Goal: Information Seeking & Learning: Find specific fact

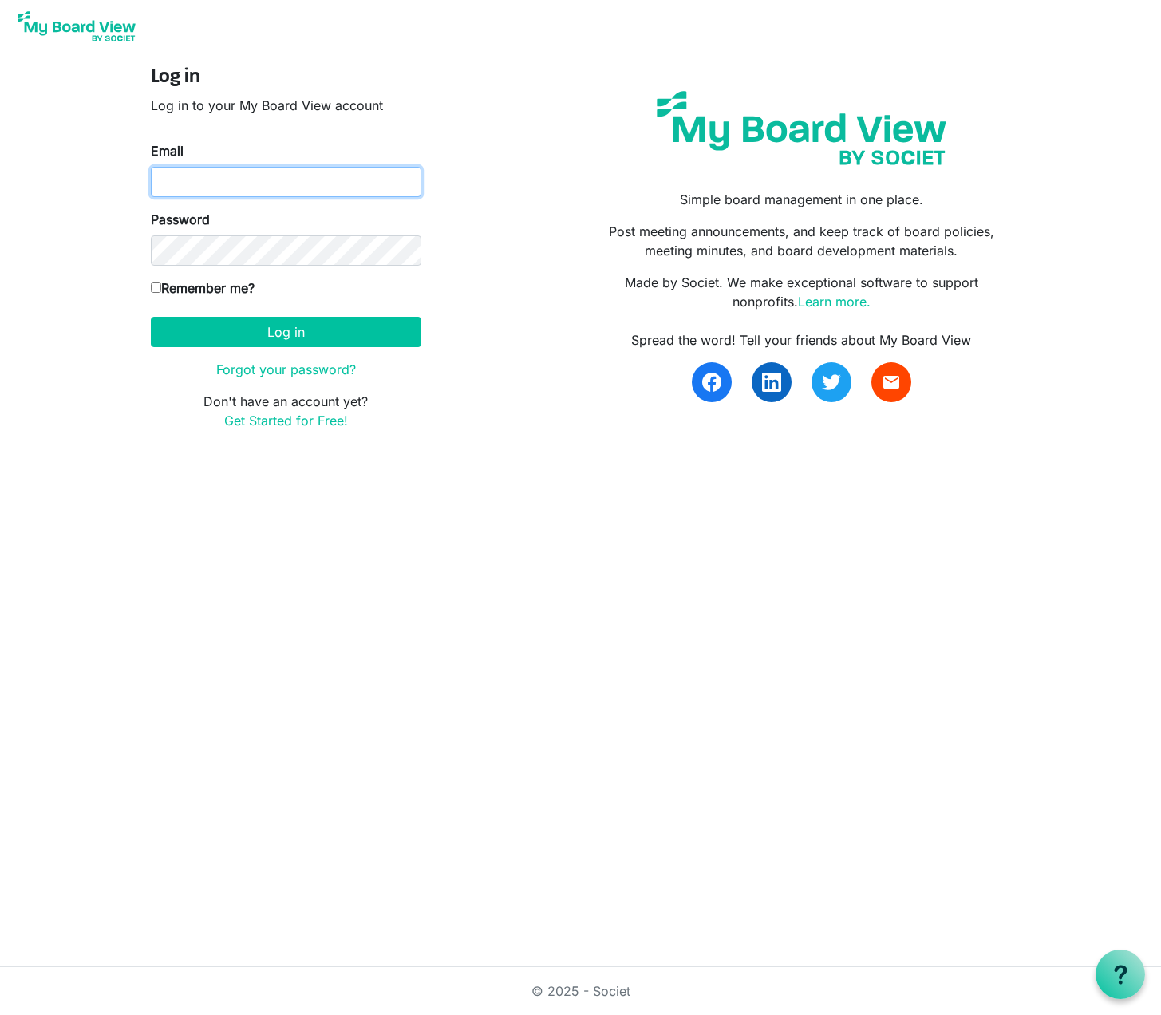
click at [186, 175] on input "Email" at bounding box center [286, 182] width 271 height 30
type input "[EMAIL_ADDRESS][PERSON_NAME][DOMAIN_NAME]"
click at [282, 185] on input "Email" at bounding box center [286, 182] width 271 height 30
type input "[EMAIL_ADDRESS][PERSON_NAME][DOMAIN_NAME]"
click at [196, 289] on label "Remember me?" at bounding box center [203, 288] width 104 height 19
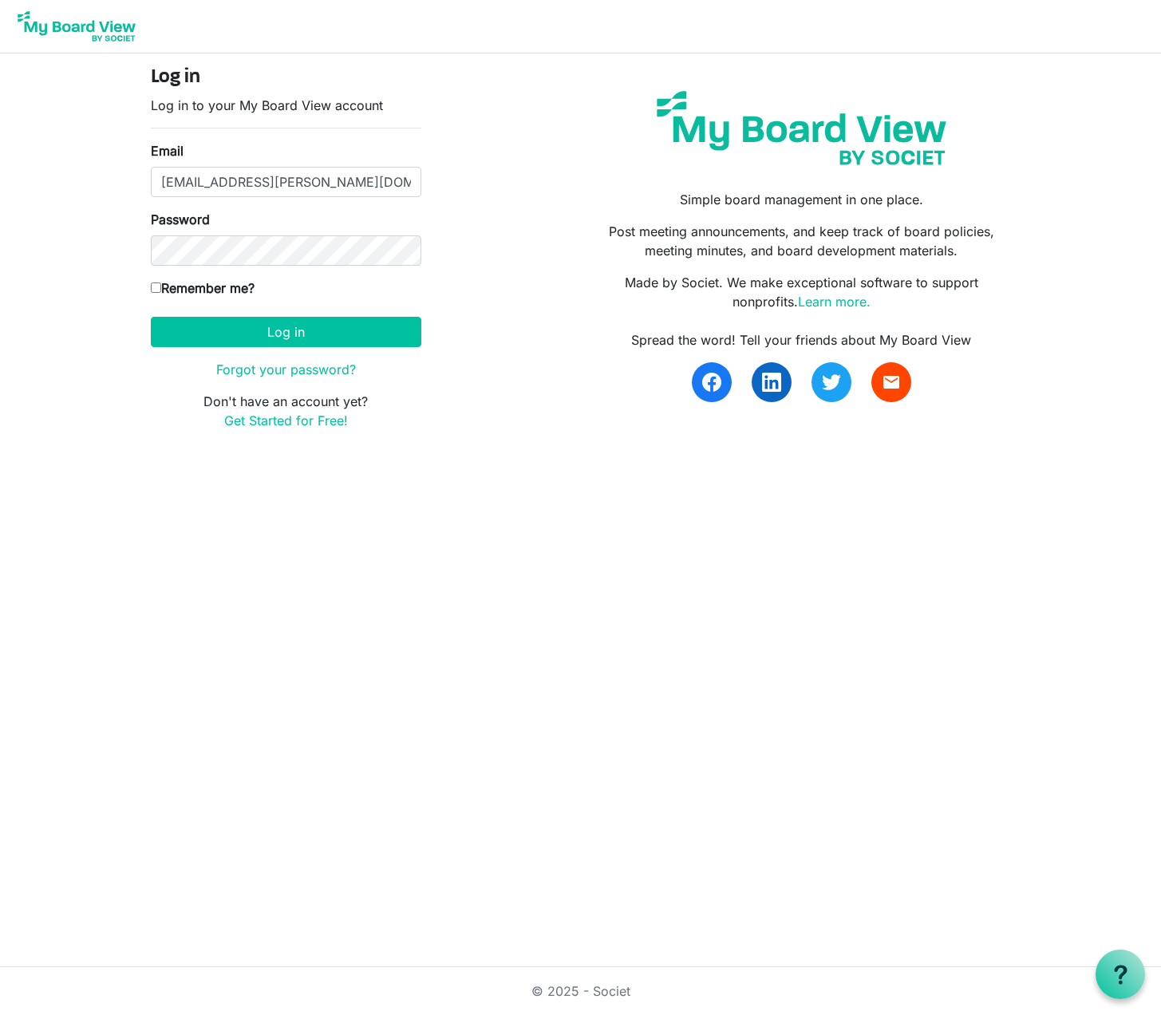
click at [161, 289] on input "Remember me?" at bounding box center [156, 288] width 10 height 10
checkbox input "true"
click at [151, 317] on button "Log in" at bounding box center [286, 332] width 271 height 30
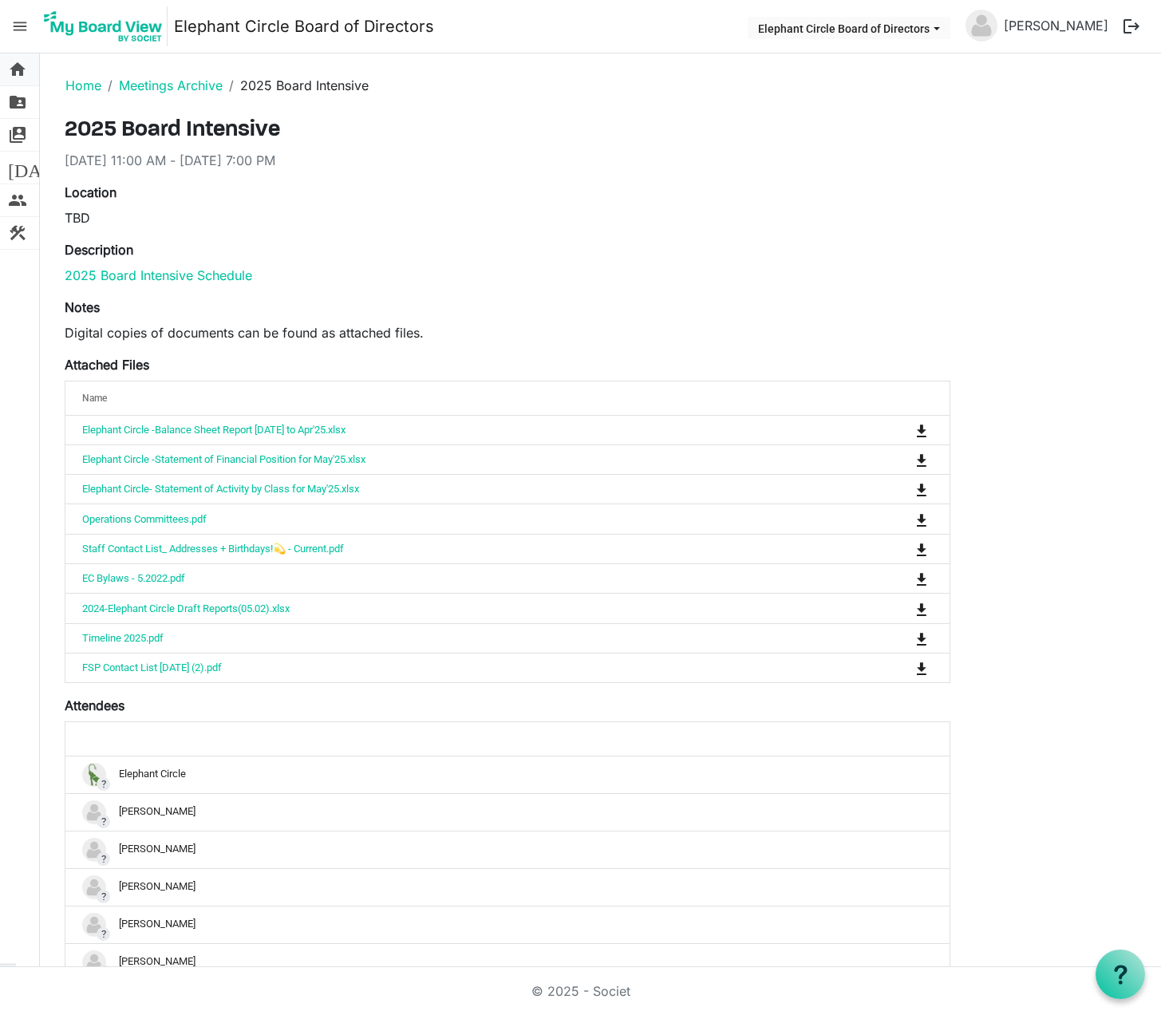
click at [15, 69] on span "home" at bounding box center [17, 69] width 19 height 32
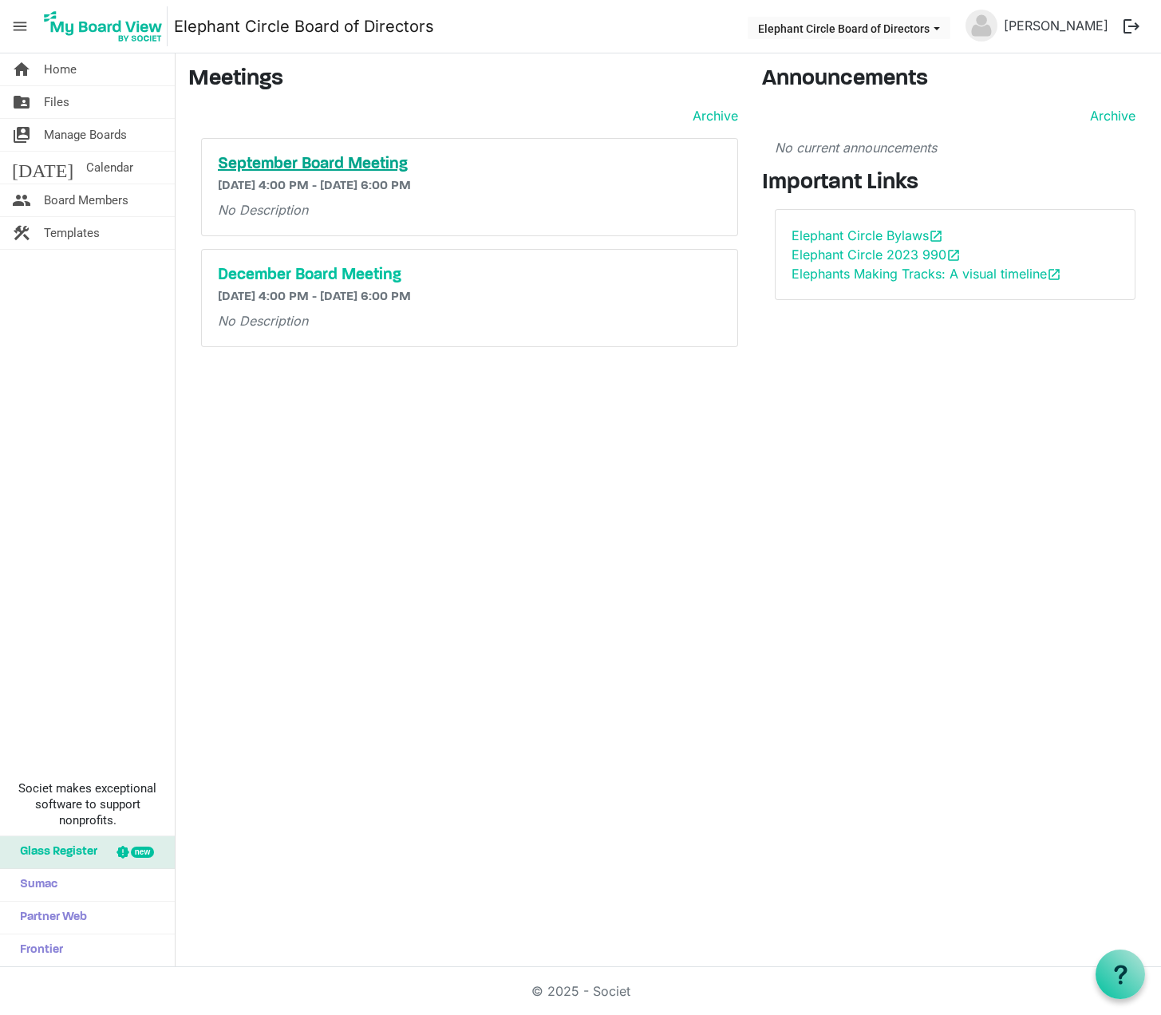
click at [302, 162] on h5 "September Board Meeting" at bounding box center [470, 164] width 504 height 19
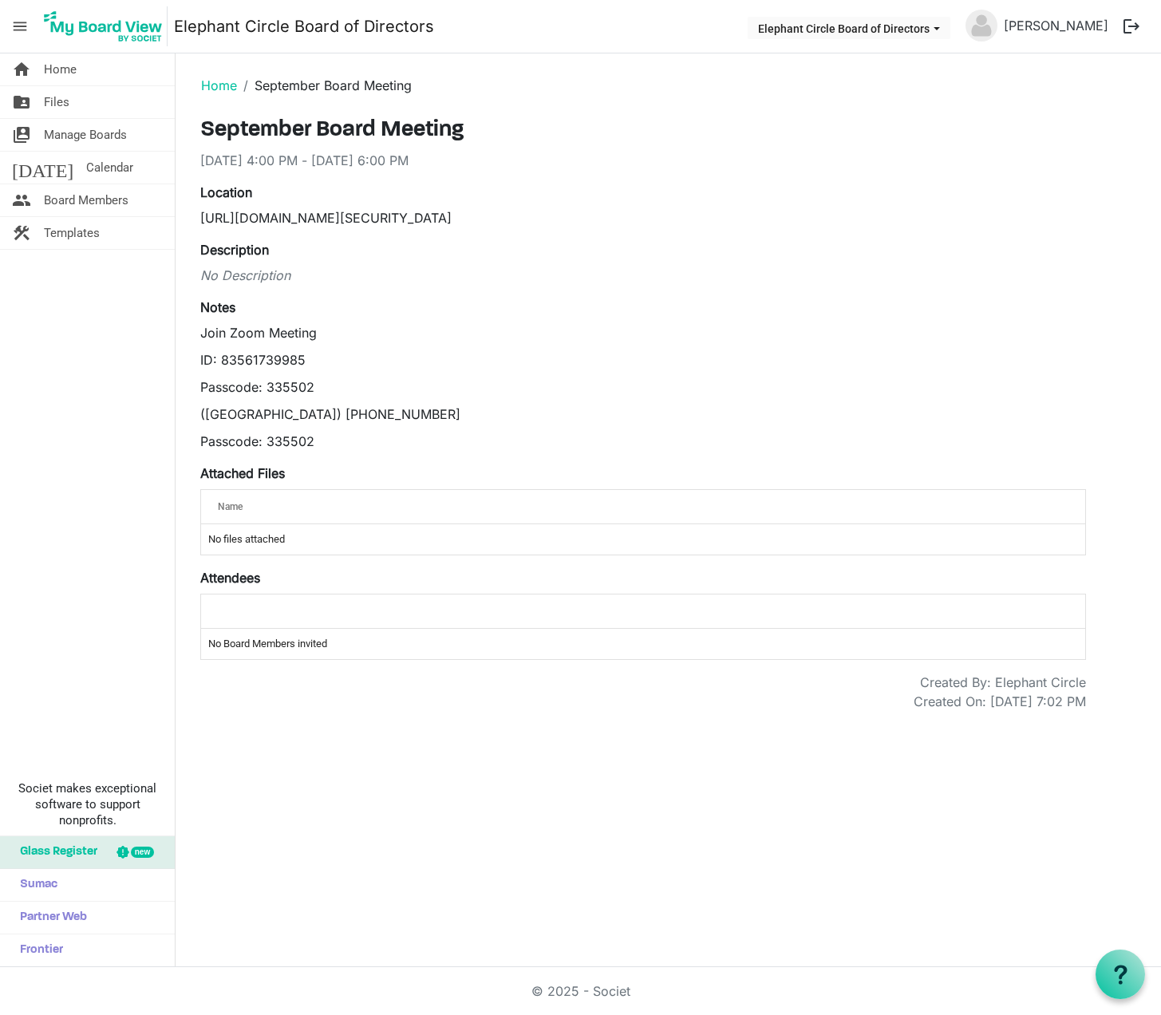
click at [309, 219] on div "https://us02web.zoom.us/j/83561739985?pwd=Cu0MtXTbGI77i6WSwiHtpYsZOaHgoG.1" at bounding box center [643, 217] width 886 height 19
copy div "https://us02web.zoom.us/j/83561739985?pwd=Cu0MtXTbGI77i6WSwiHtpYsZOaHgoG.1"
click at [362, 405] on p "‪(US) +1 312-626-6799‬" at bounding box center [643, 414] width 886 height 19
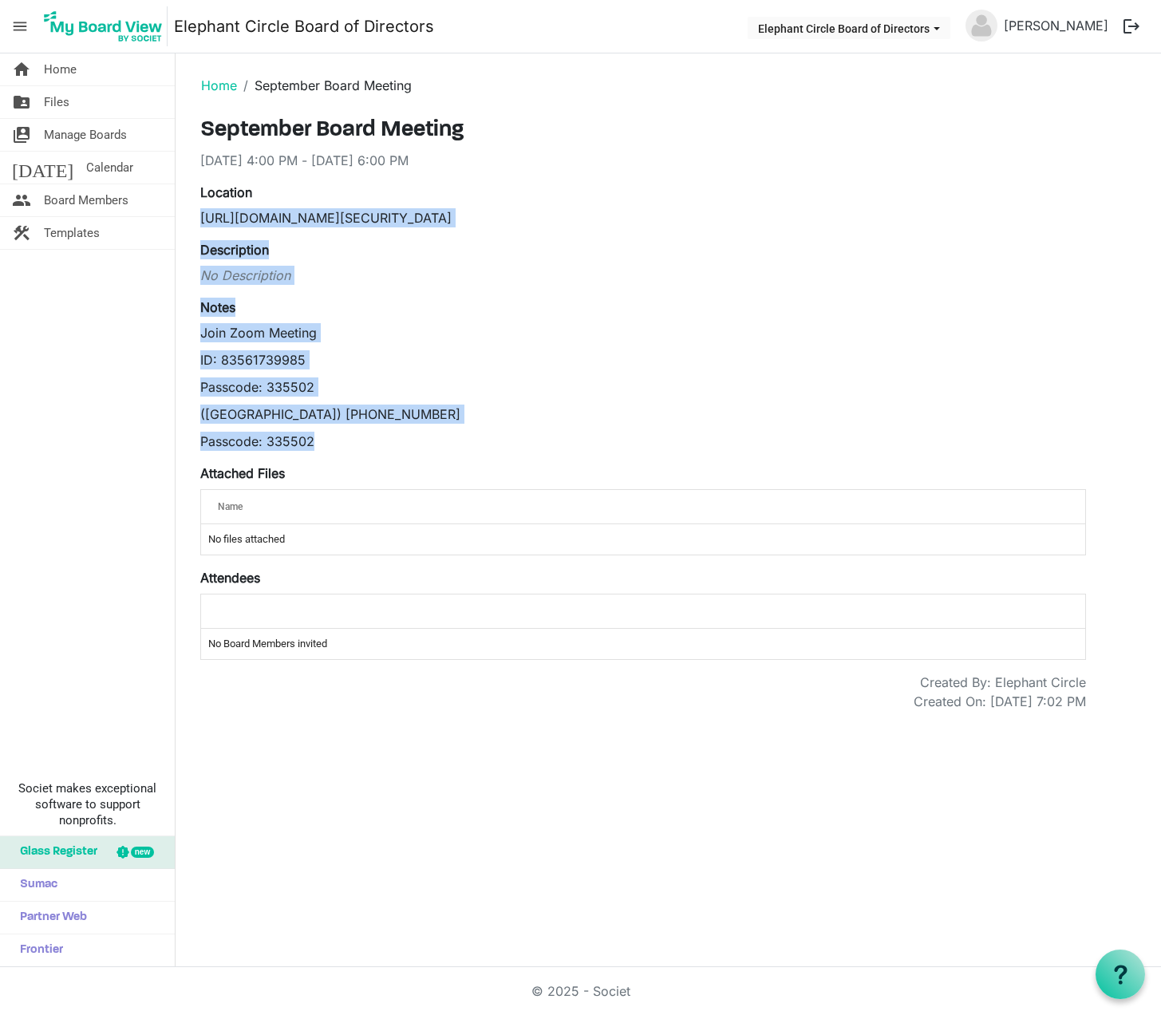
drag, startPoint x: 324, startPoint y: 446, endPoint x: 200, endPoint y: 211, distance: 266.0
click at [200, 211] on div "September Board Meeting 9/12/2025 4:00 PM - 9/12/2025 6:00 PM Location https://…" at bounding box center [643, 414] width 886 height 594
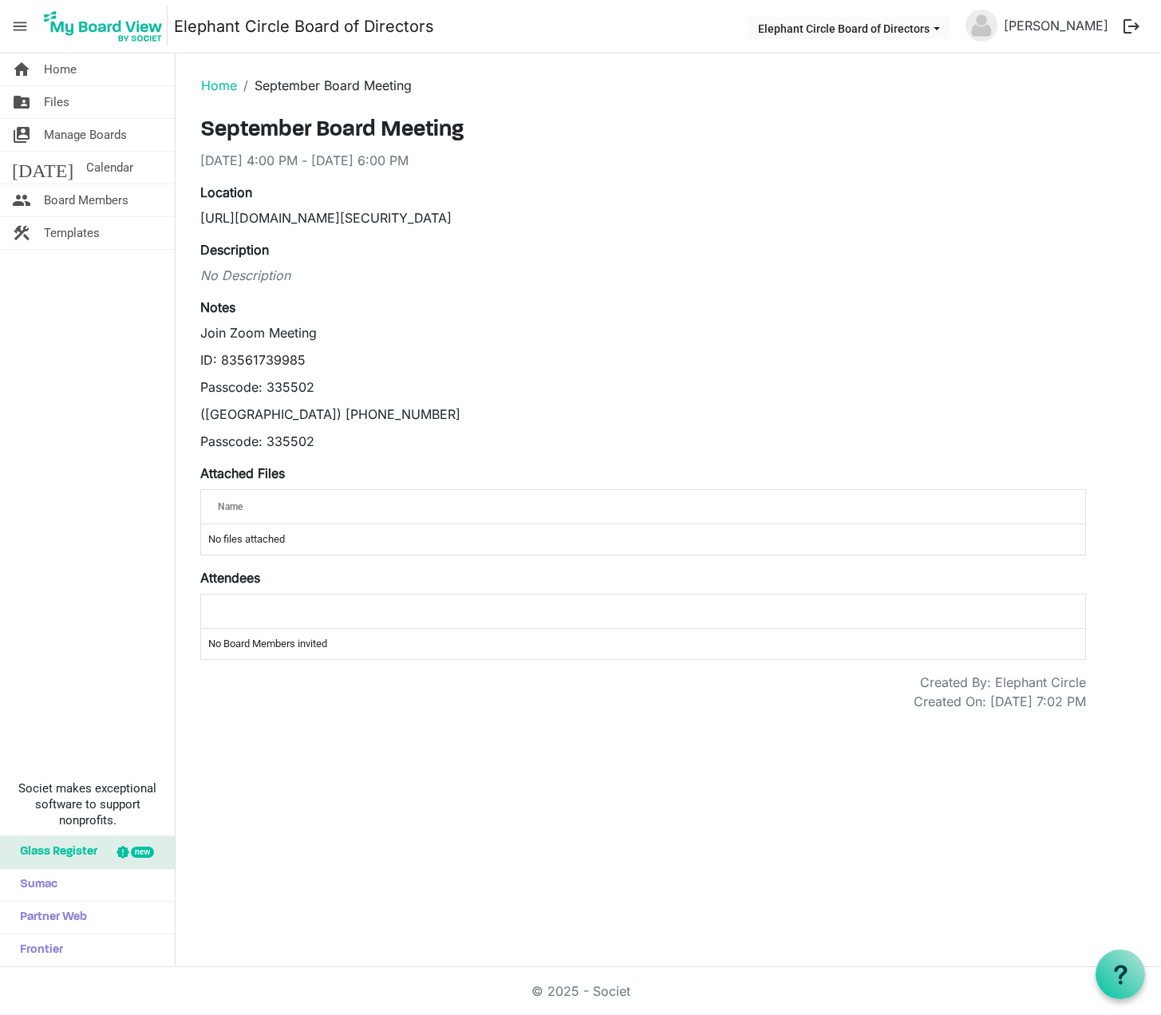
click at [776, 134] on h3 "September Board Meeting" at bounding box center [643, 130] width 886 height 27
drag, startPoint x: 749, startPoint y: 210, endPoint x: 189, endPoint y: 213, distance: 560.3
click at [189, 213] on div "Location https://us02web.zoom.us/j/83561739985?pwd=Cu0MtXTbGI77i6WSwiHtpYsZOaHg…" at bounding box center [643, 205] width 910 height 45
copy div "https://us02web.zoom.us/j/83561739985?pwd=Cu0MtXTbGI77i6WSwiHtpYsZOaHgoG.1"
click at [466, 792] on div "home Home folder_shared Files switch_account Manage Boards today Calendar peopl…" at bounding box center [580, 510] width 1161 height 914
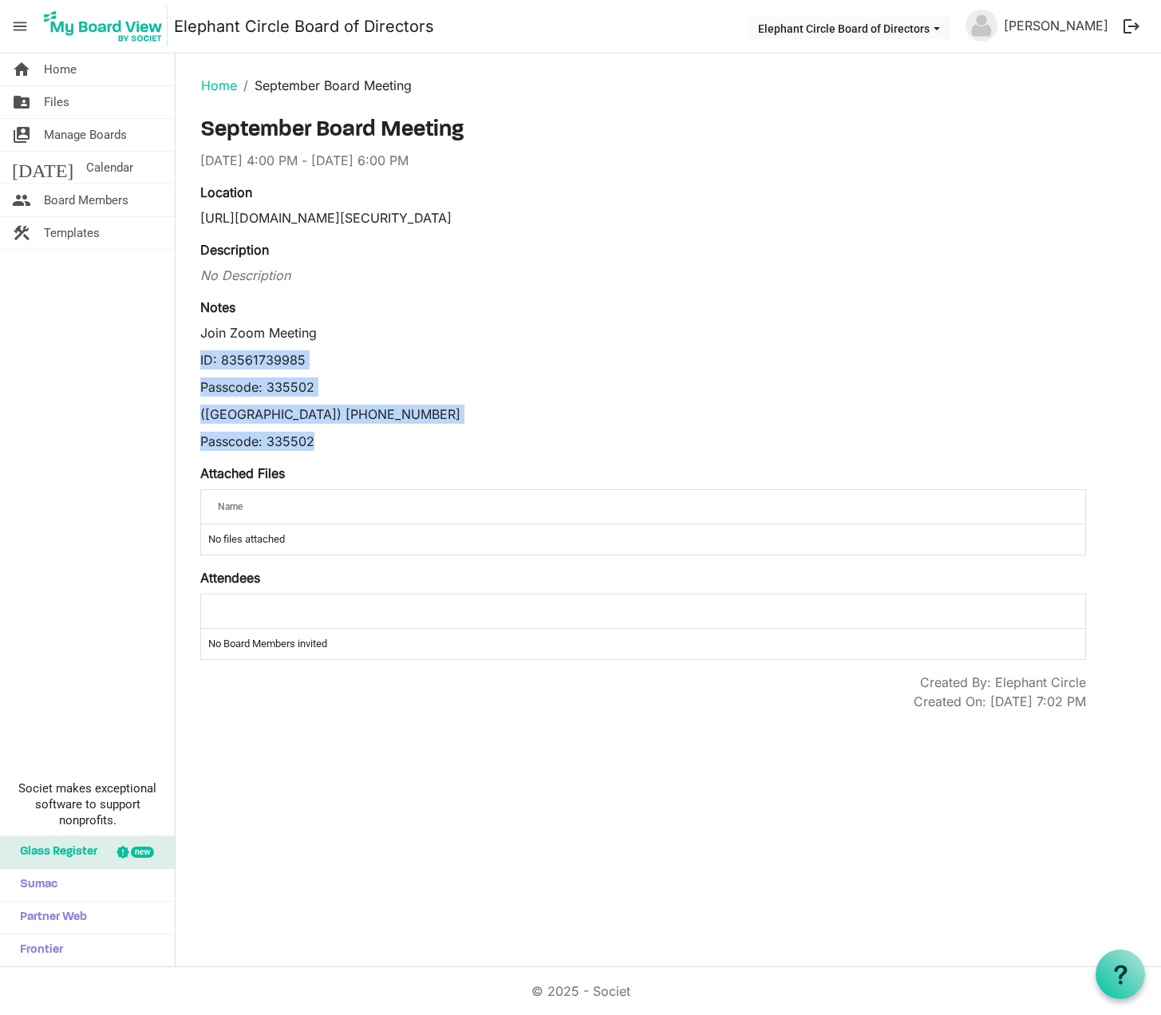
drag, startPoint x: 274, startPoint y: 424, endPoint x: 196, endPoint y: 347, distance: 109.5
click at [196, 347] on div "September Board Meeting 9/12/2025 4:00 PM - 9/12/2025 6:00 PM Location https://…" at bounding box center [643, 414] width 910 height 594
copy div "ID: 83561739985 Passcode: 335502 ‪(US) +1 312-626-6799‬ Passcode: 335502"
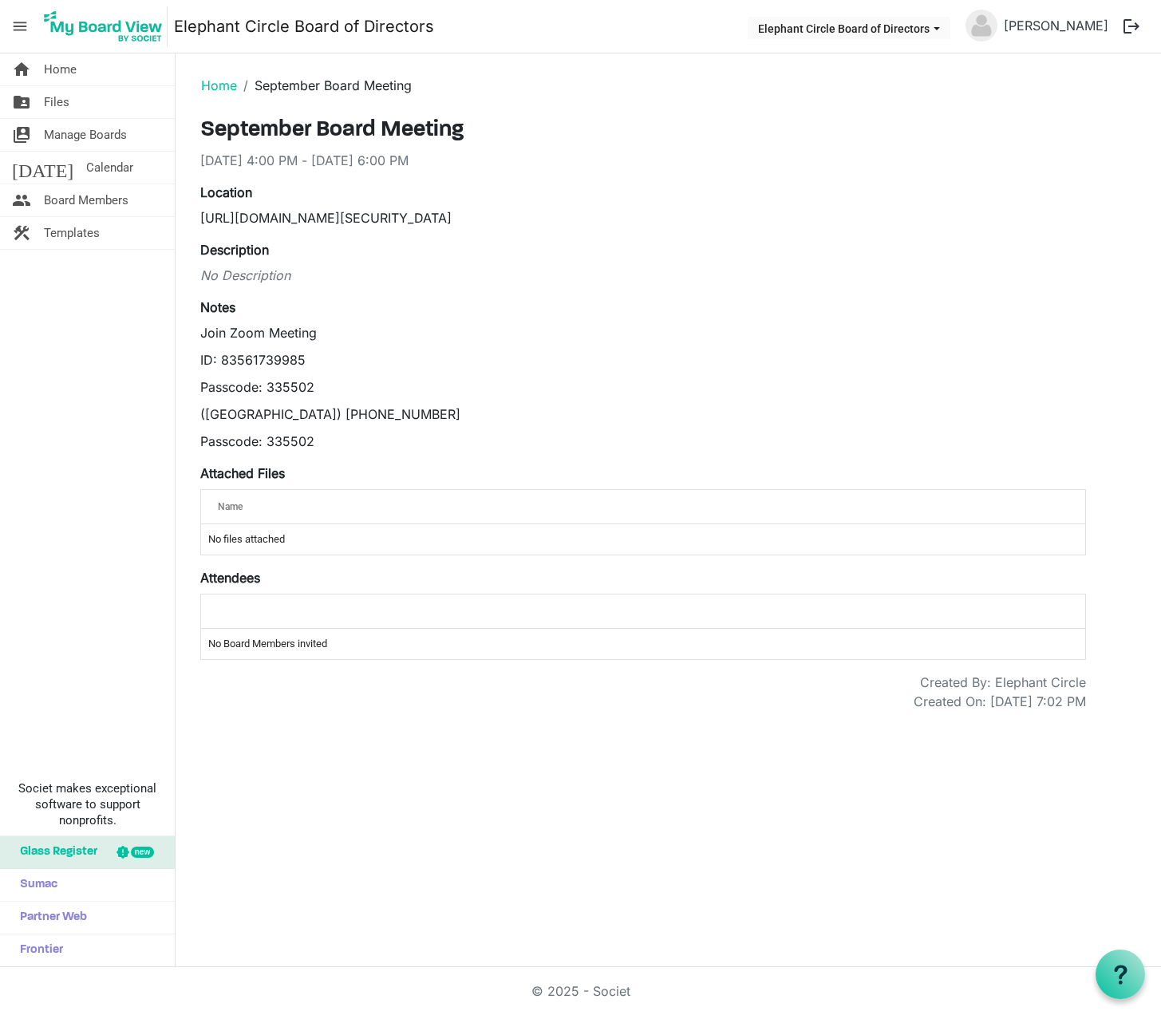
click at [556, 257] on div "Description No Description" at bounding box center [643, 262] width 886 height 45
click at [218, 79] on link "Home" at bounding box center [219, 85] width 36 height 16
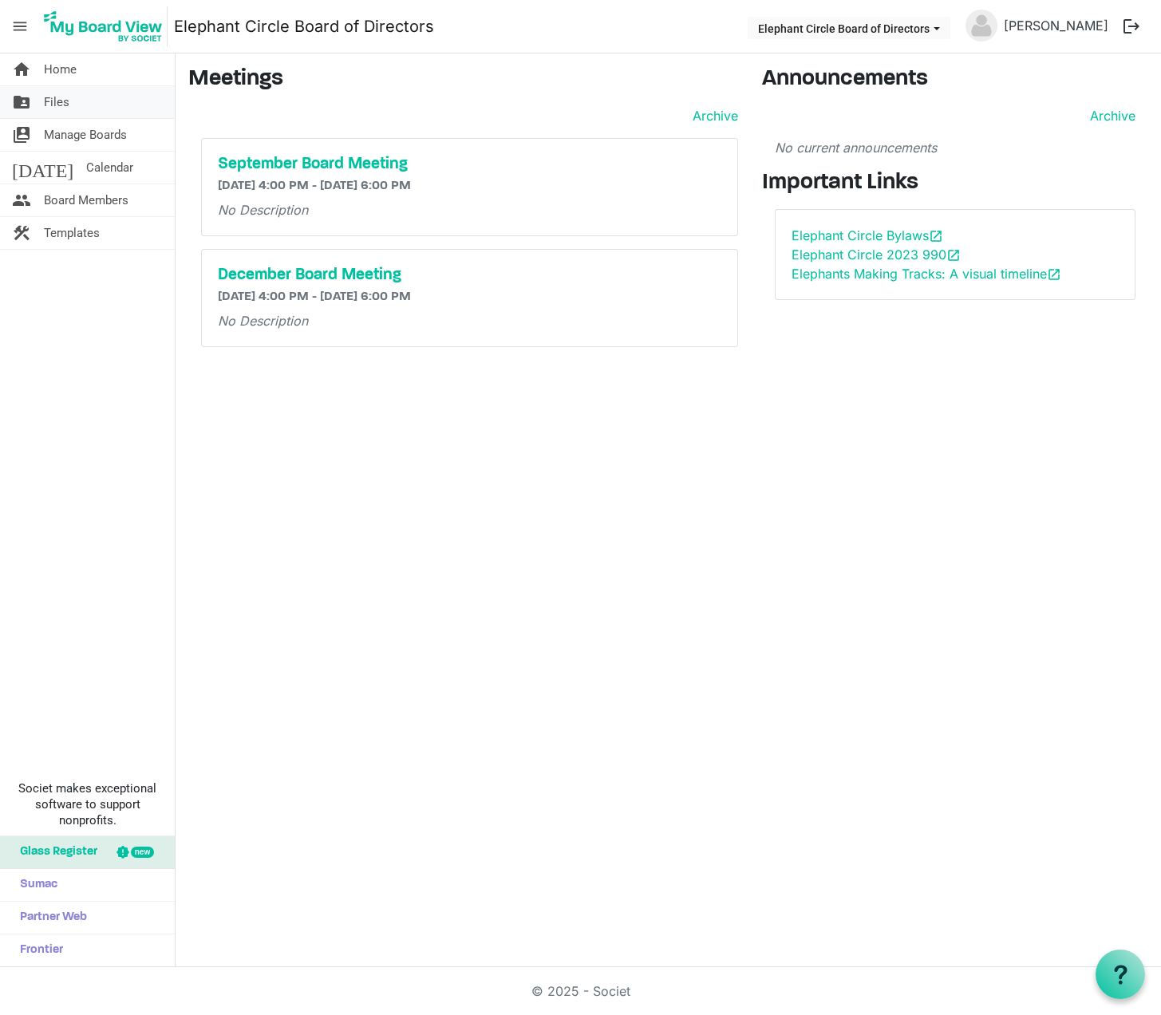
click at [57, 112] on span "Files" at bounding box center [57, 102] width 26 height 32
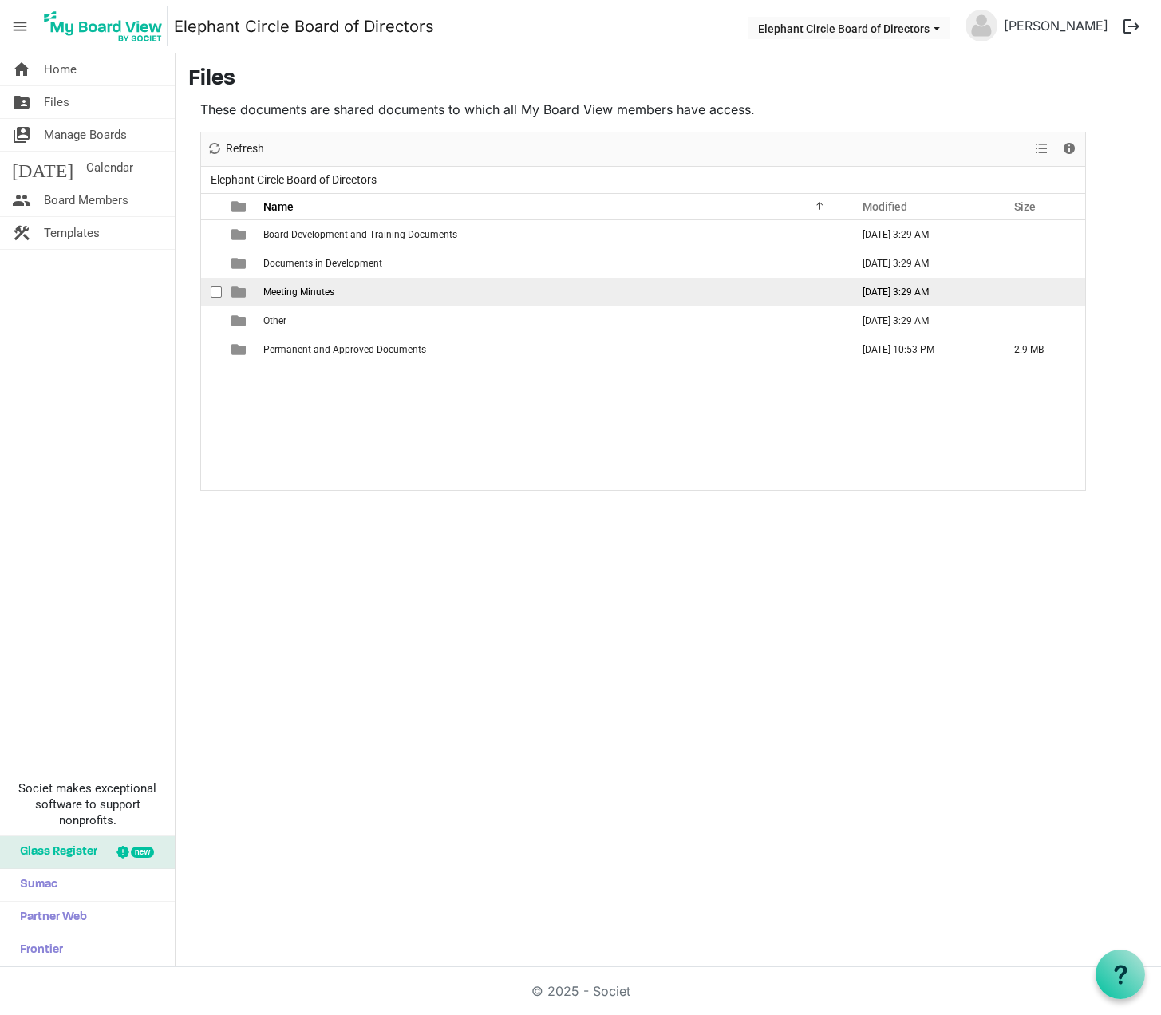
click at [288, 287] on span "Meeting Minutes" at bounding box center [298, 292] width 71 height 11
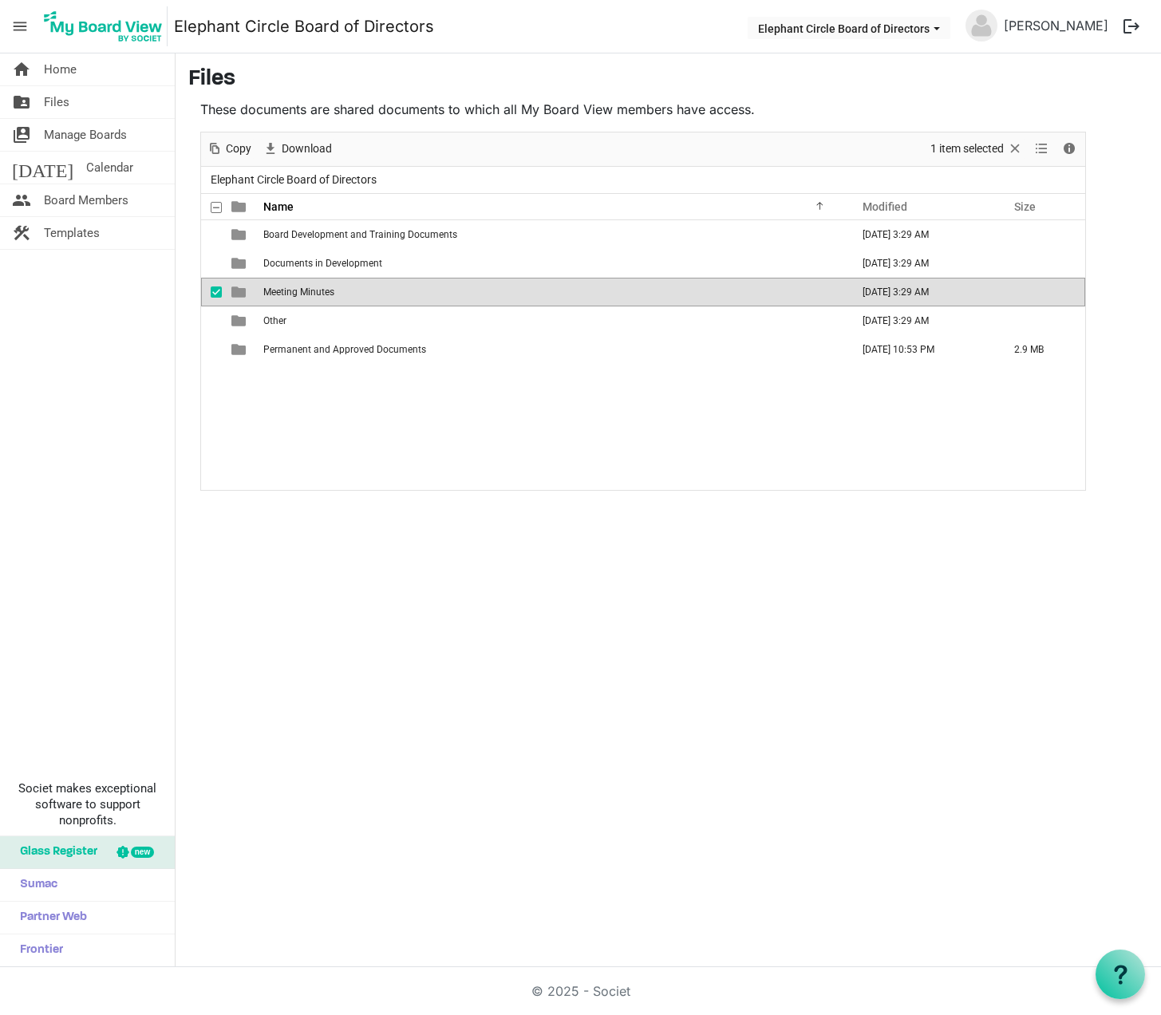
click at [288, 287] on span "Meeting Minutes" at bounding box center [298, 292] width 71 height 11
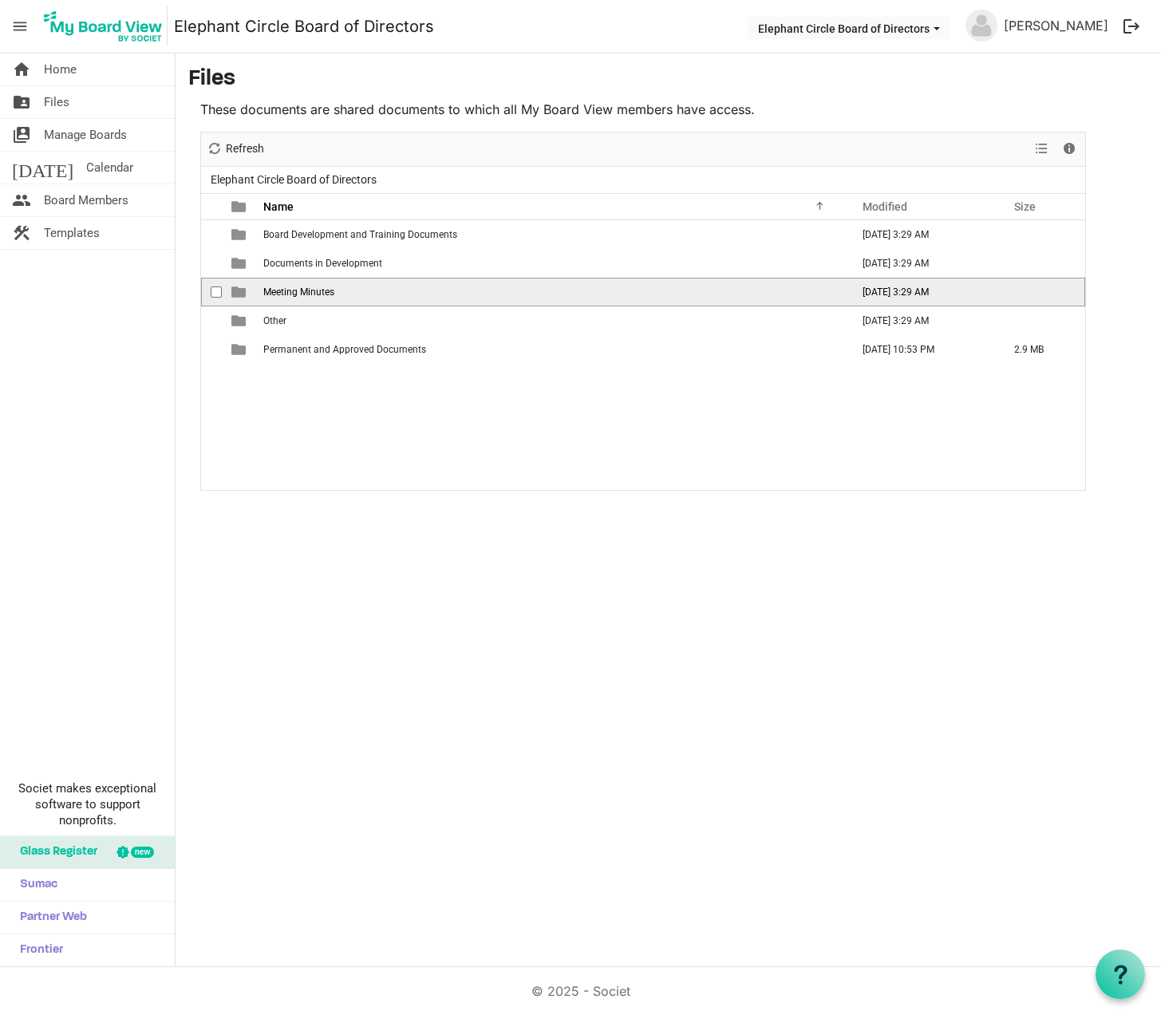
click at [288, 287] on span "Meeting Minutes" at bounding box center [298, 292] width 71 height 11
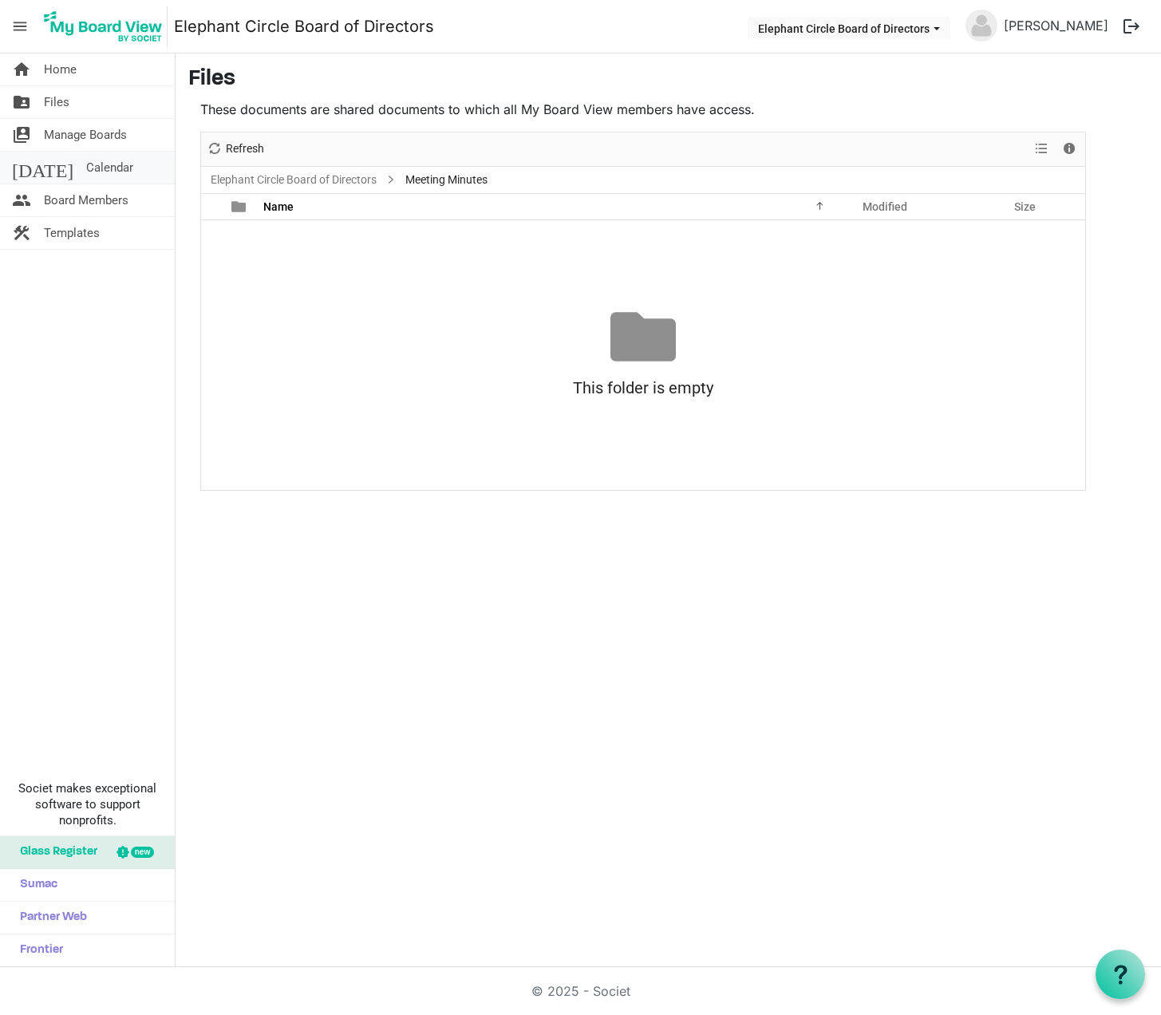
click at [89, 152] on span "Calendar" at bounding box center [109, 168] width 47 height 32
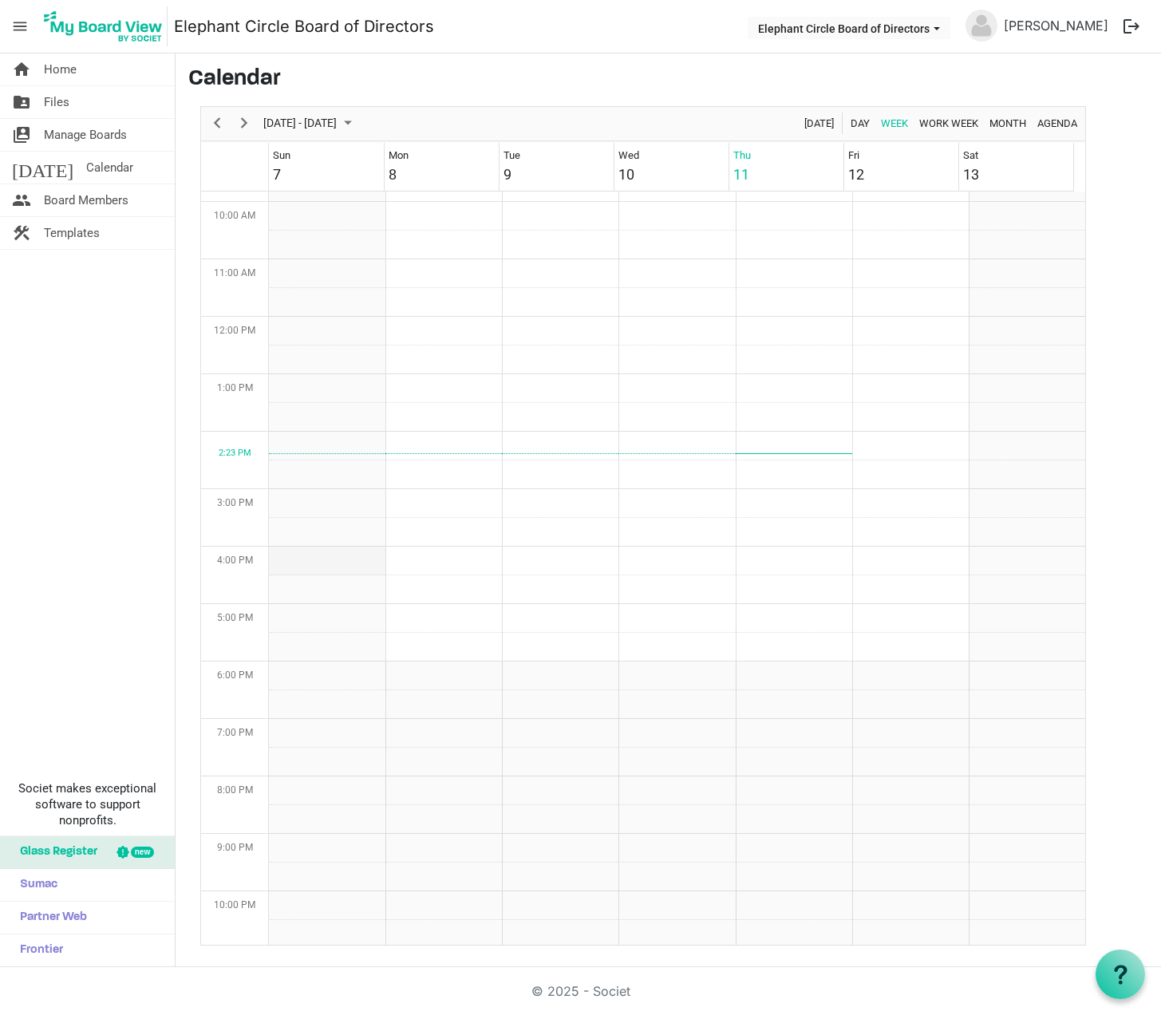
scroll to position [626, 0]
click at [114, 190] on span "Board Members" at bounding box center [86, 200] width 85 height 32
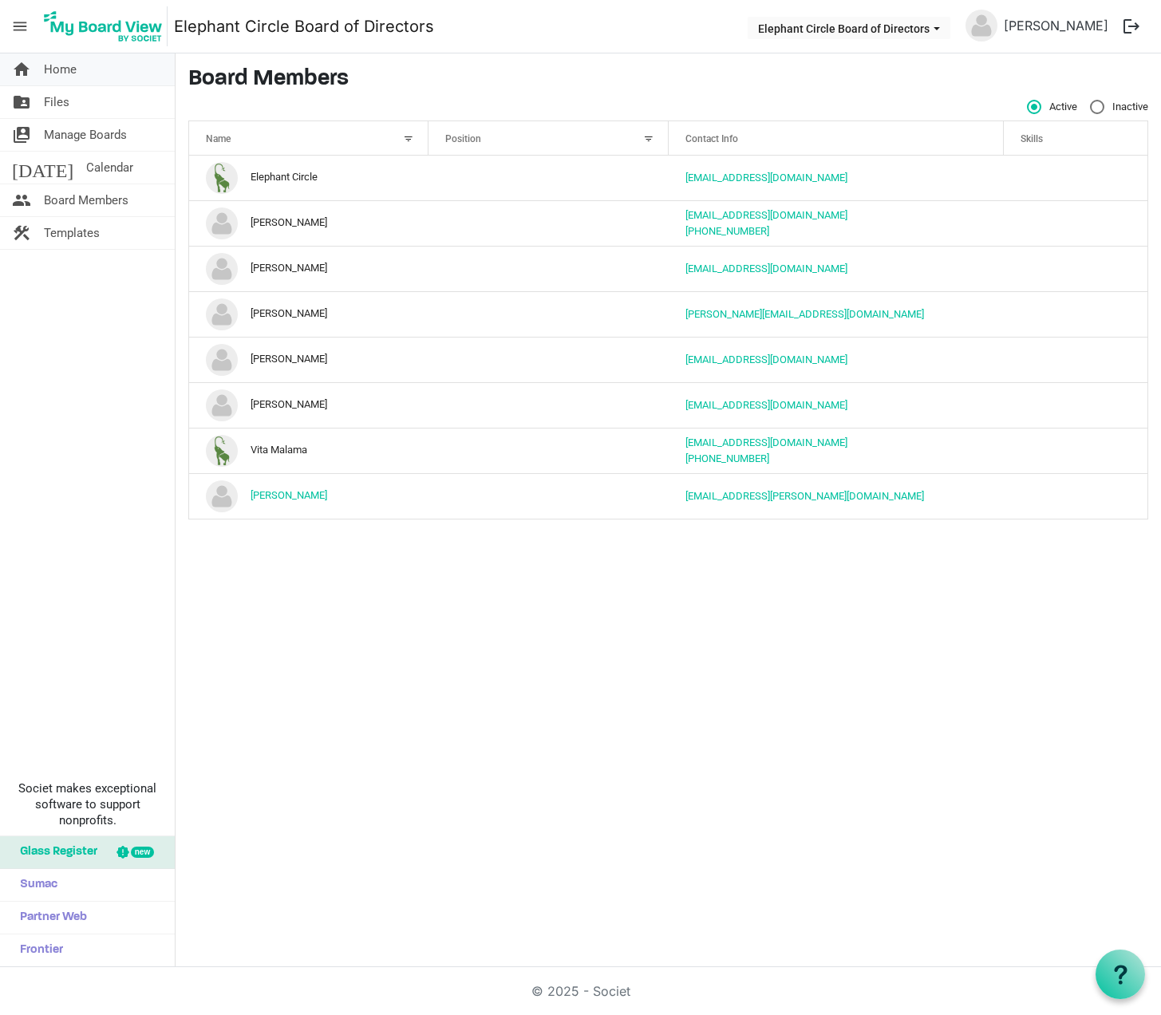
click at [96, 70] on link "home Home" at bounding box center [87, 69] width 175 height 32
